Goal: Task Accomplishment & Management: Manage account settings

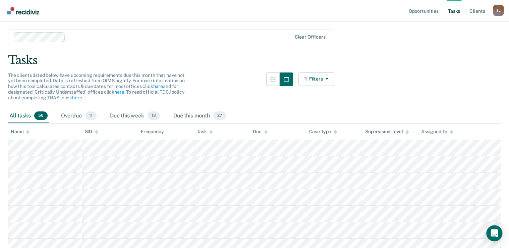
scroll to position [27, 0]
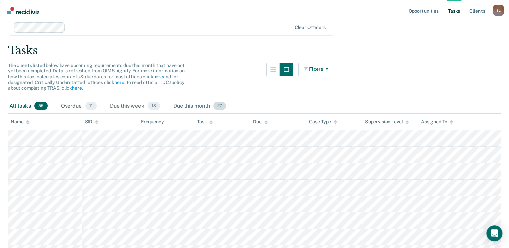
click at [187, 108] on div "Due this month 27" at bounding box center [199, 106] width 55 height 15
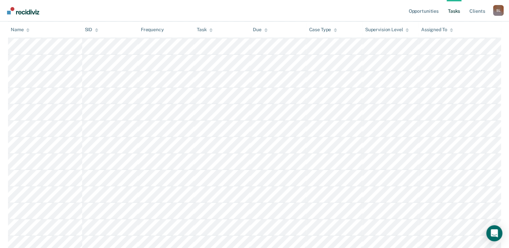
scroll to position [188, 0]
click at [433, 8] on link "Opportunities" at bounding box center [423, 10] width 33 height 21
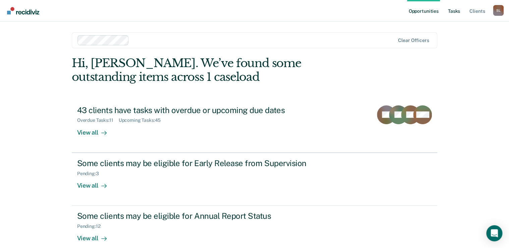
click at [455, 14] on link "Tasks" at bounding box center [454, 10] width 15 height 21
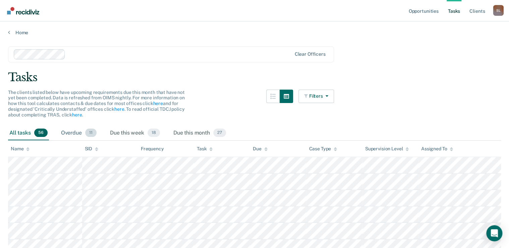
click at [73, 135] on div "Overdue 11" at bounding box center [79, 133] width 38 height 15
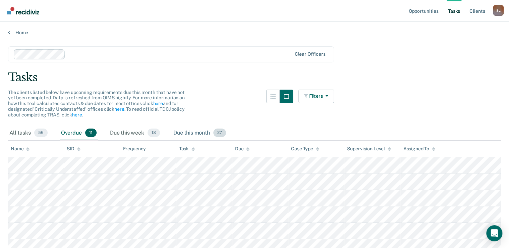
click at [200, 132] on div "Due this month 27" at bounding box center [199, 133] width 55 height 15
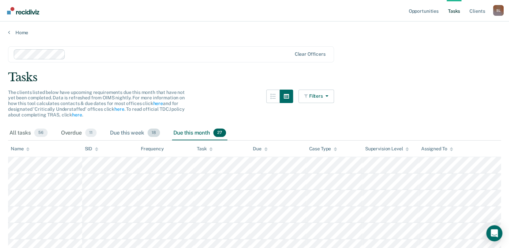
click at [132, 134] on div "Due this week 18" at bounding box center [135, 133] width 53 height 15
